Goal: Task Accomplishment & Management: Manage account settings

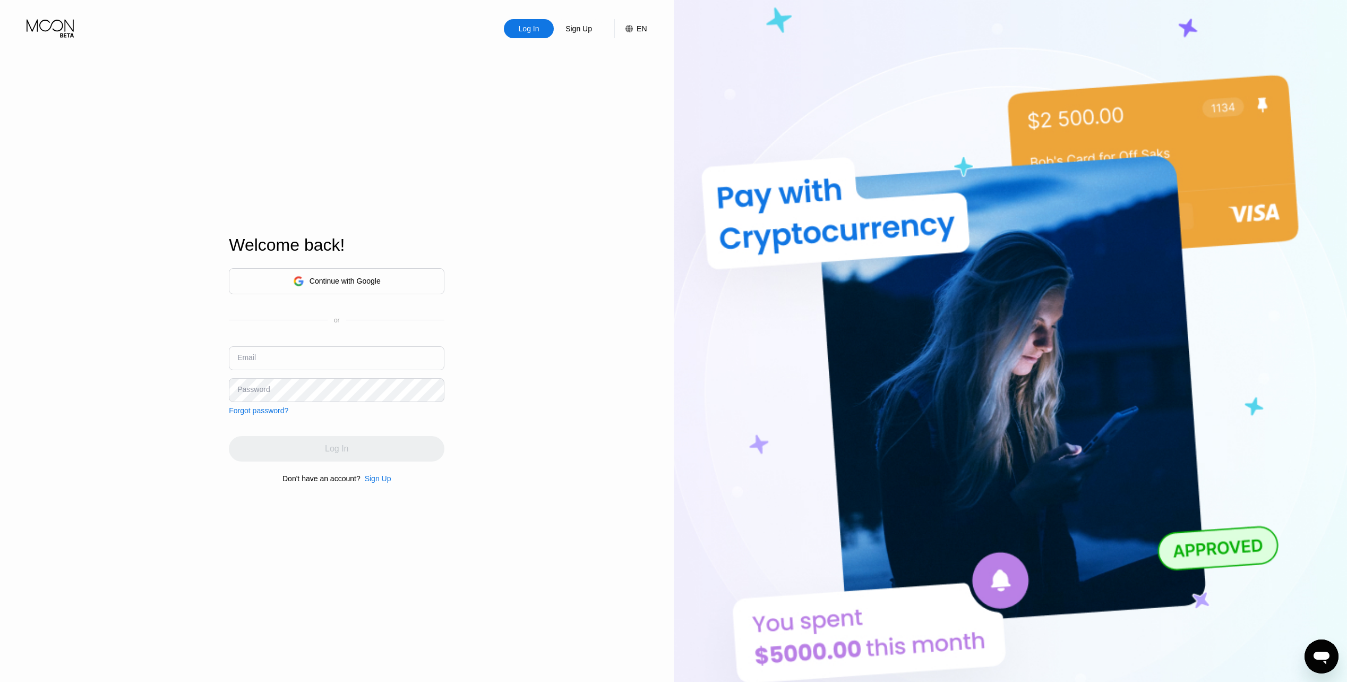
click at [312, 367] on input "text" at bounding box center [337, 358] width 216 height 24
click at [343, 360] on input "text" at bounding box center [337, 358] width 216 height 24
click at [364, 354] on input "text" at bounding box center [337, 358] width 216 height 24
paste input "[EMAIL_ADDRESS][DOMAIN_NAME]"
type input "[EMAIL_ADDRESS][DOMAIN_NAME]"
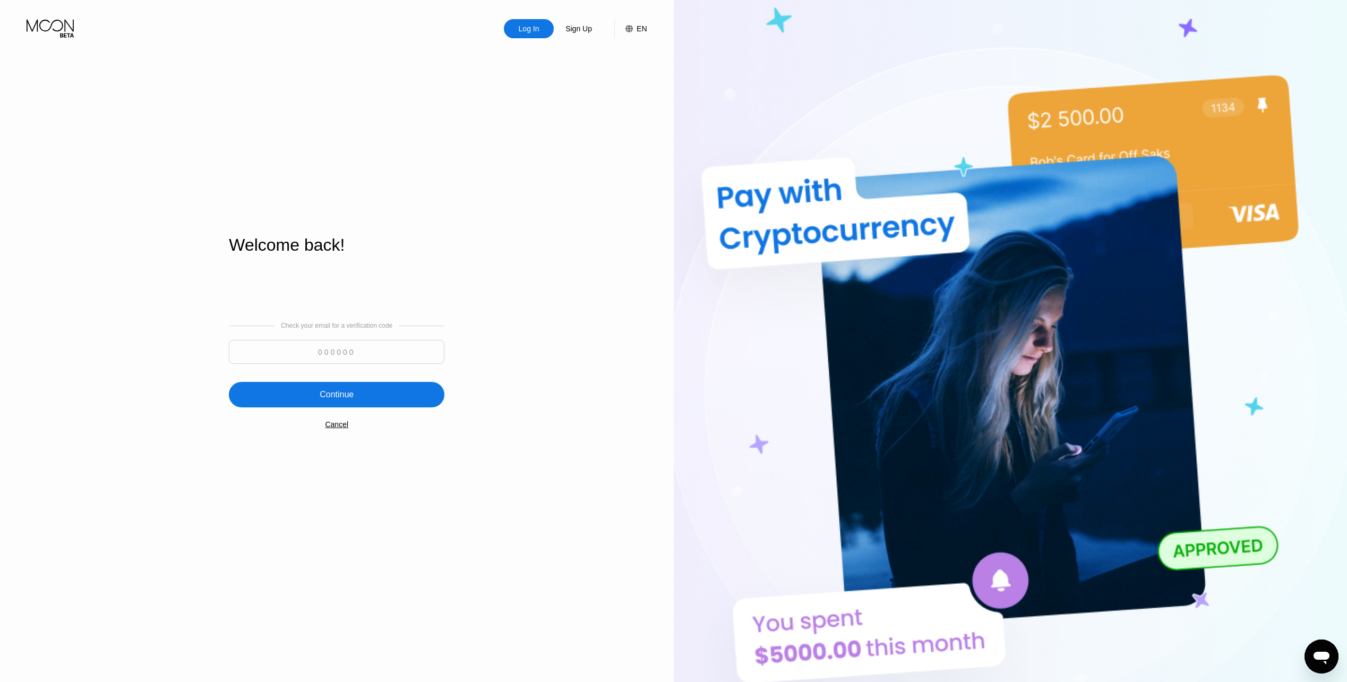
click at [314, 358] on input at bounding box center [337, 352] width 216 height 24
paste input "897925"
type input "897925"
click at [345, 389] on div "Continue" at bounding box center [337, 394] width 216 height 25
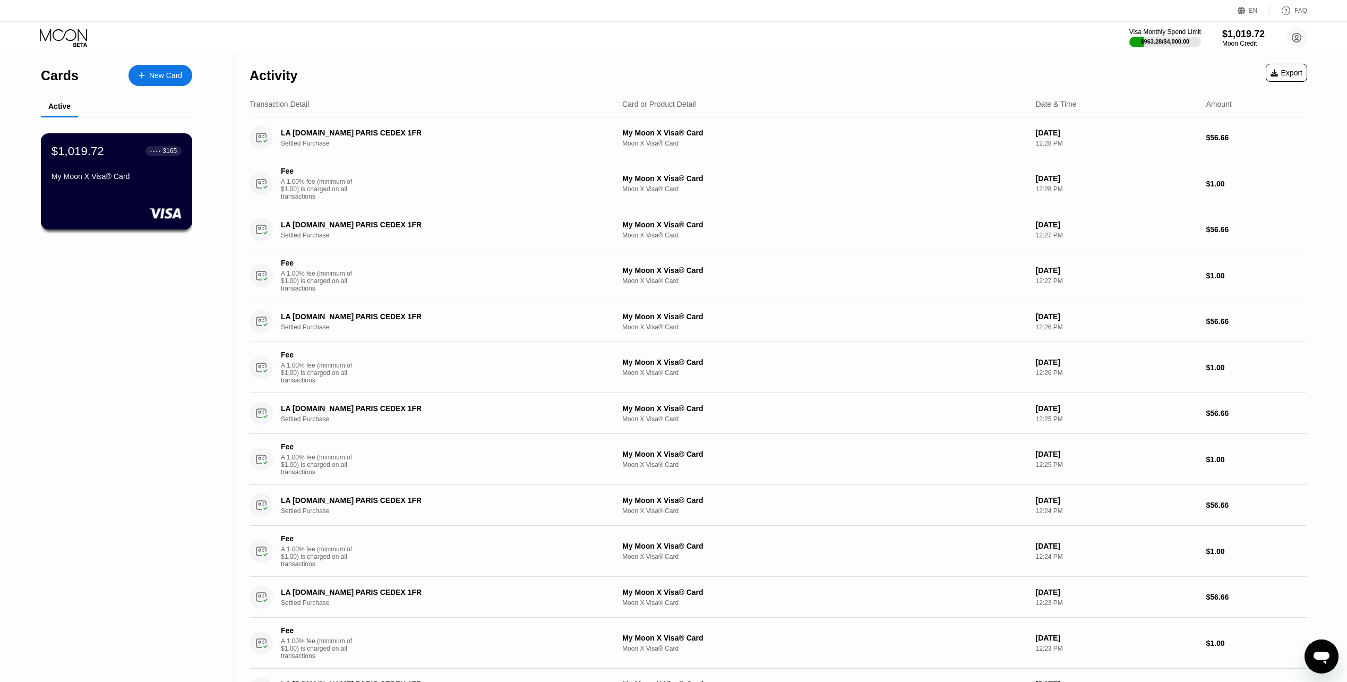
click at [129, 174] on div "$1,019.72 ● ● ● ● 3165 My Moon X Visa® Card" at bounding box center [117, 164] width 130 height 41
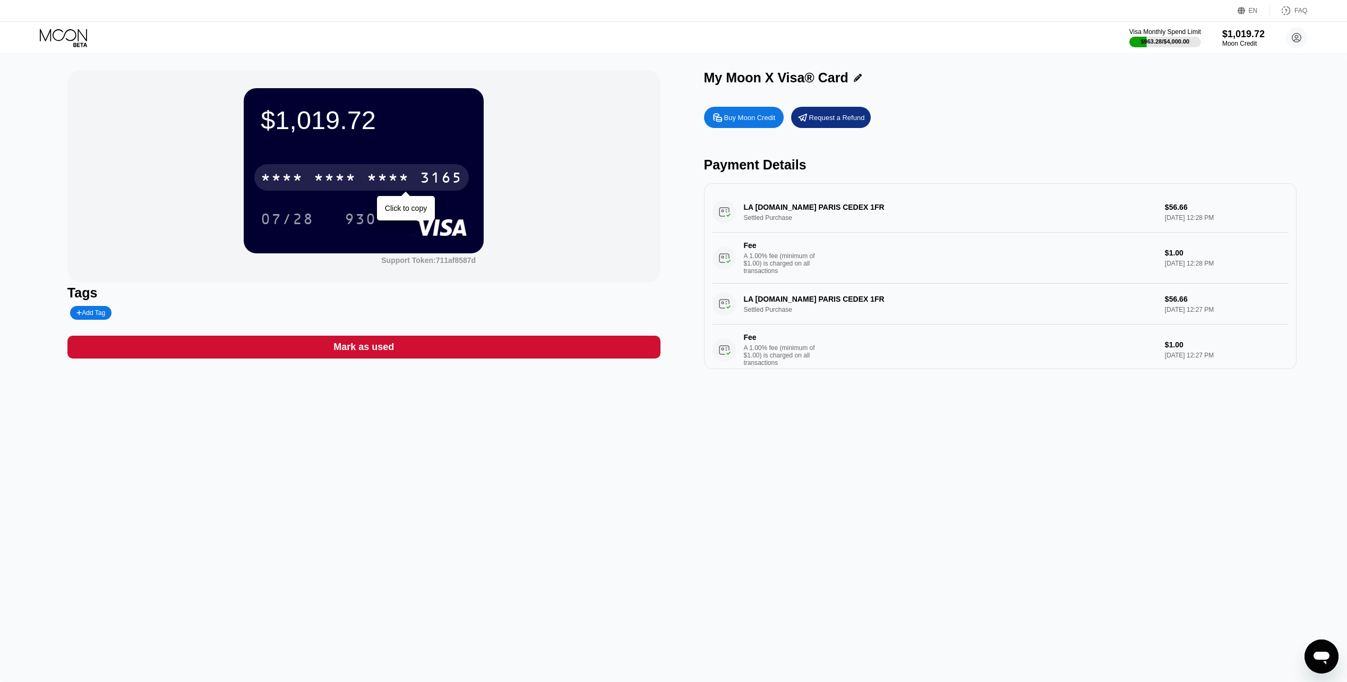
click at [295, 179] on div "* * * *" at bounding box center [282, 178] width 42 height 17
